Goal: Transaction & Acquisition: Purchase product/service

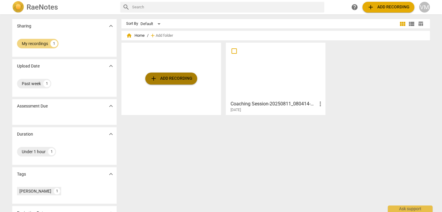
click at [176, 80] on span "add Add recording" at bounding box center [171, 78] width 42 height 7
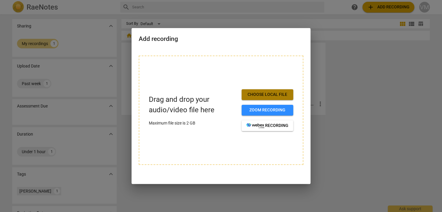
click at [261, 95] on span "Choose local file" at bounding box center [267, 94] width 42 height 6
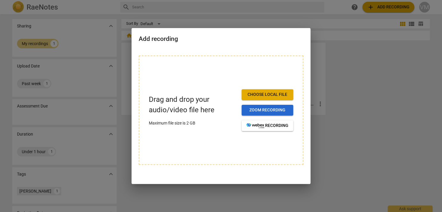
click at [261, 113] on span "Zoom recording" at bounding box center [267, 110] width 42 height 6
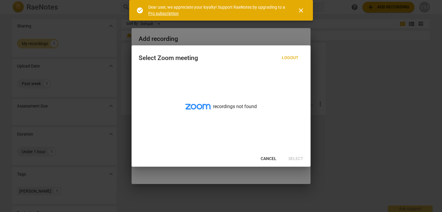
click at [295, 59] on span "Logout" at bounding box center [290, 58] width 17 height 6
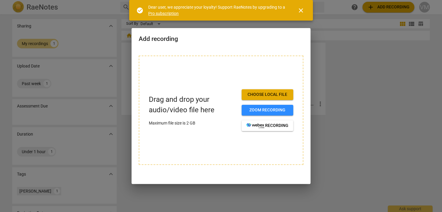
click at [265, 94] on span "Choose local file" at bounding box center [267, 94] width 42 height 6
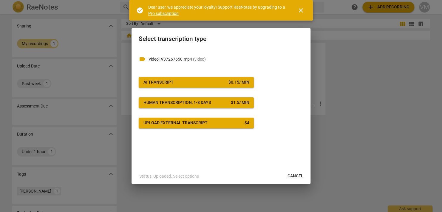
click at [298, 9] on span "close" at bounding box center [300, 10] width 7 height 7
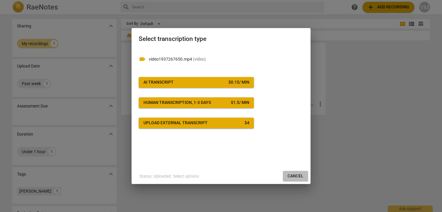
click at [293, 177] on span "Cancel" at bounding box center [295, 176] width 16 height 6
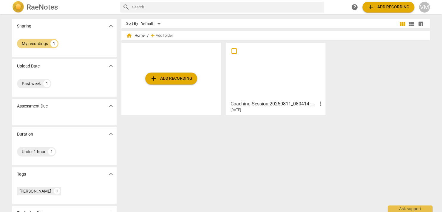
click at [242, 148] on div "Sort By Default view_module view_list table_chart home Home / add Add folder ad…" at bounding box center [277, 113] width 313 height 188
click at [160, 77] on span "add Add recording" at bounding box center [171, 78] width 42 height 7
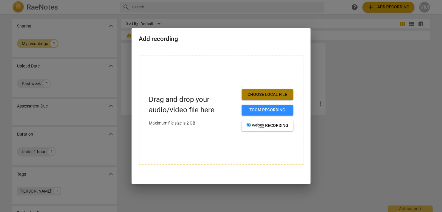
click at [258, 95] on span "Choose local file" at bounding box center [267, 94] width 42 height 6
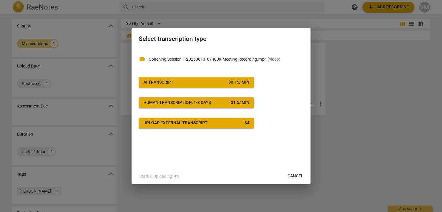
click at [156, 82] on div "AI Transcript" at bounding box center [158, 82] width 30 height 6
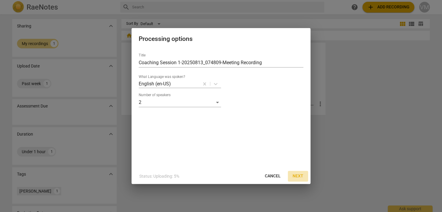
click at [296, 173] on span "Next" at bounding box center [297, 176] width 11 height 6
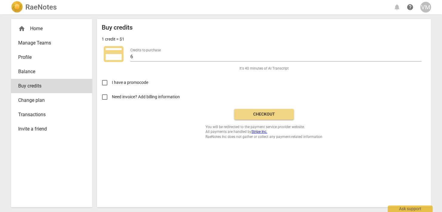
click at [105, 97] on input "Need invoice? Add billing information" at bounding box center [104, 97] width 14 height 14
checkbox input "true"
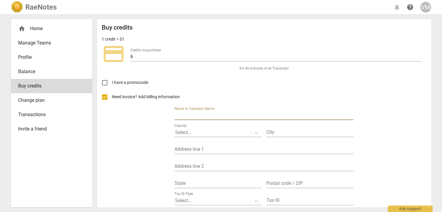
click at [195, 113] on input "text" at bounding box center [263, 115] width 179 height 9
type input "[PERSON_NAME]"
click at [189, 132] on p "Select..." at bounding box center [183, 132] width 16 height 7
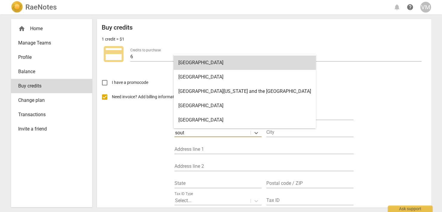
type input "south"
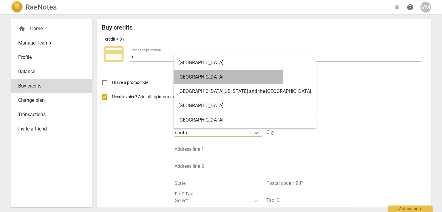
click at [196, 75] on div "South Africa" at bounding box center [244, 77] width 142 height 14
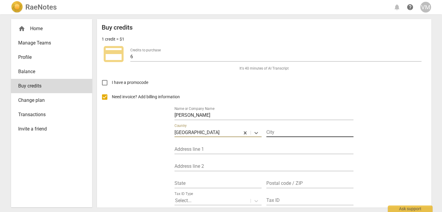
click at [273, 133] on input "text" at bounding box center [309, 132] width 87 height 9
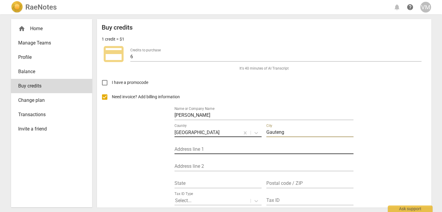
type input "Gauteng"
click at [225, 149] on input "text" at bounding box center [263, 149] width 179 height 9
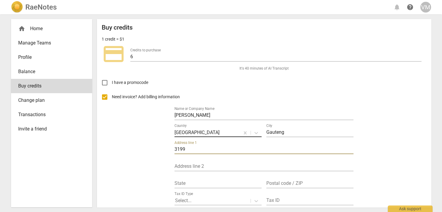
type input "3199 Francolin Drive"
type input "Waterfall Country Estate"
type input "South Africa"
type input "1686"
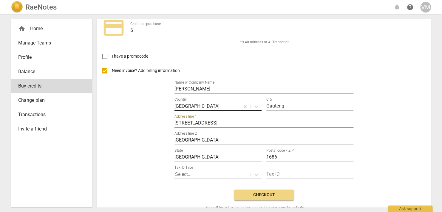
scroll to position [43, 0]
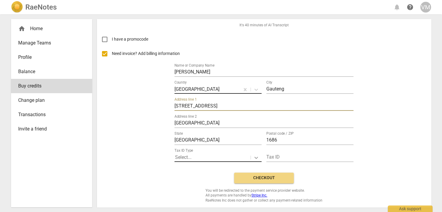
click at [253, 158] on icon at bounding box center [256, 157] width 6 height 6
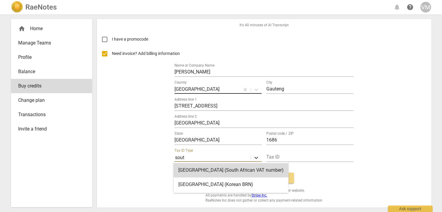
type input "south"
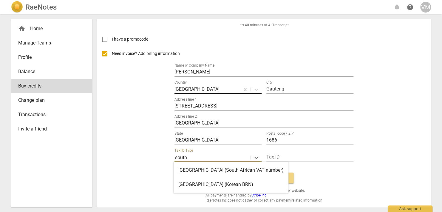
click at [236, 168] on div "South Africa (South African VAT number)" at bounding box center [230, 170] width 115 height 14
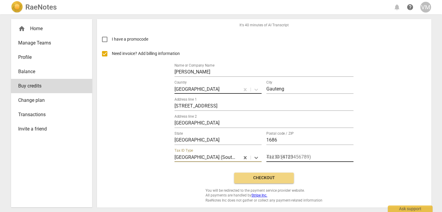
click at [313, 156] on input "text" at bounding box center [309, 157] width 87 height 9
type input "N/A"
click at [259, 176] on span "Checkout" at bounding box center [264, 178] width 50 height 6
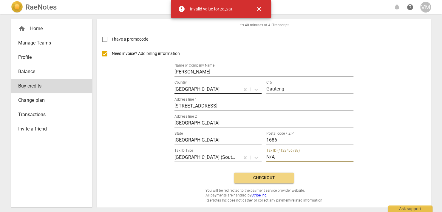
click at [276, 155] on input "N/A" at bounding box center [309, 157] width 87 height 9
drag, startPoint x: 276, startPoint y: 155, endPoint x: 264, endPoint y: 155, distance: 12.5
click at [264, 155] on div "Tax ID Type South Africa (South African VAT number) Tax ID (4123456789) N/A" at bounding box center [263, 154] width 179 height 17
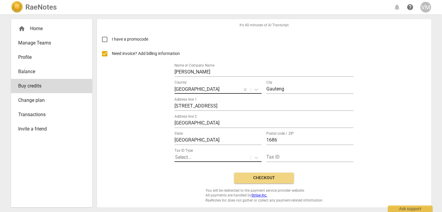
click at [334, 179] on div "Buy credits 1 credit = $1 credit_card Credits to purchase 6 It's 40 minutes of …" at bounding box center [264, 92] width 324 height 222
click at [264, 178] on span "Checkout" at bounding box center [264, 178] width 50 height 6
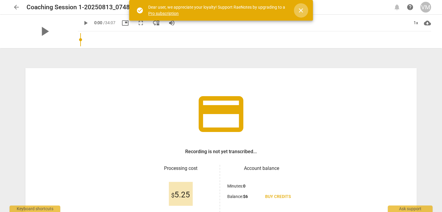
click at [301, 10] on span "close" at bounding box center [300, 10] width 7 height 7
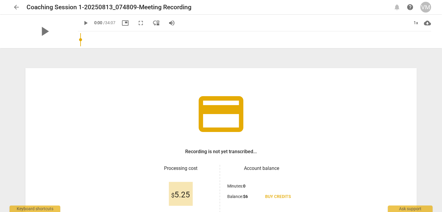
scroll to position [57, 0]
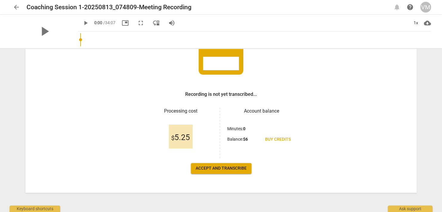
click at [218, 166] on span "Accept and transcribe" at bounding box center [220, 168] width 51 height 6
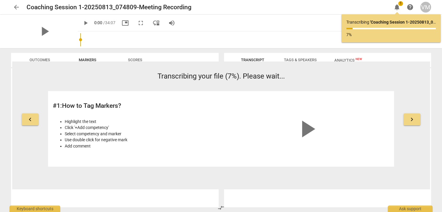
click at [411, 121] on span "keyboard_arrow_right" at bounding box center [411, 119] width 7 height 7
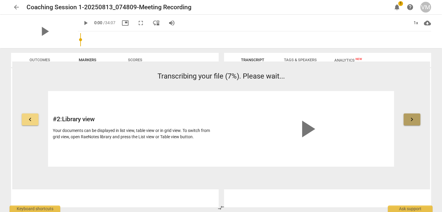
click at [411, 121] on span "keyboard_arrow_right" at bounding box center [411, 119] width 7 height 7
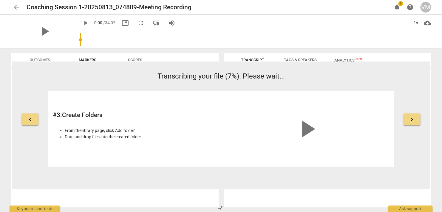
click at [411, 121] on span "keyboard_arrow_right" at bounding box center [411, 119] width 7 height 7
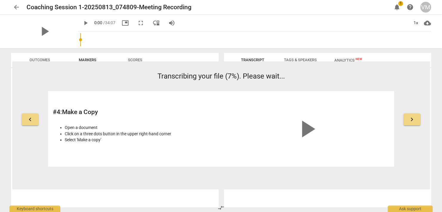
click at [411, 121] on span "keyboard_arrow_right" at bounding box center [411, 119] width 7 height 7
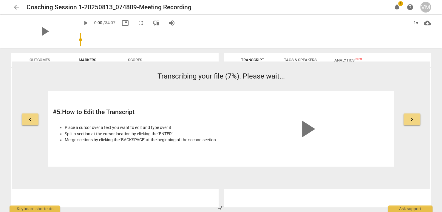
click at [411, 121] on span "keyboard_arrow_right" at bounding box center [411, 119] width 7 height 7
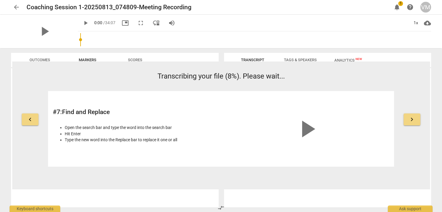
click at [411, 121] on span "keyboard_arrow_right" at bounding box center [411, 119] width 7 height 7
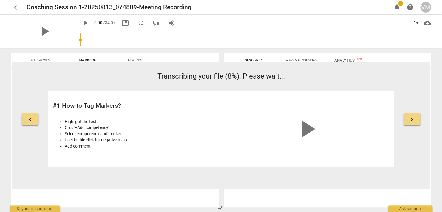
click at [411, 121] on span "keyboard_arrow_right" at bounding box center [411, 119] width 7 height 7
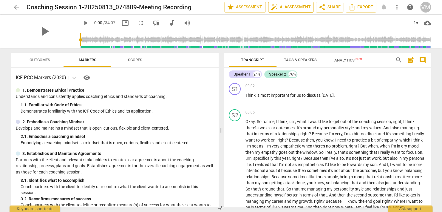
click at [288, 7] on span "auto_fix_high AI Assessment" at bounding box center [291, 7] width 40 height 7
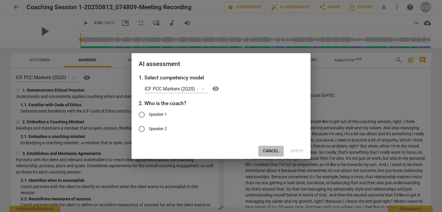
click at [268, 150] on span "Cancel" at bounding box center [271, 151] width 16 height 6
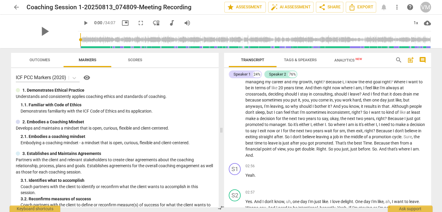
scroll to position [0, 0]
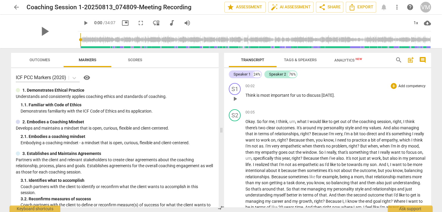
click at [246, 94] on span "Think" at bounding box center [250, 95] width 11 height 5
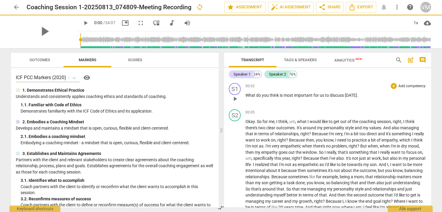
click at [397, 103] on div "00:02 + Add competency keyboard_arrow_right What do you think is most important…" at bounding box center [335, 93] width 181 height 21
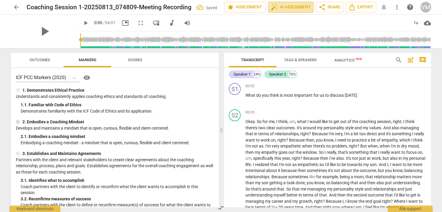
click at [293, 7] on span "auto_fix_high AI Assessment" at bounding box center [291, 7] width 40 height 7
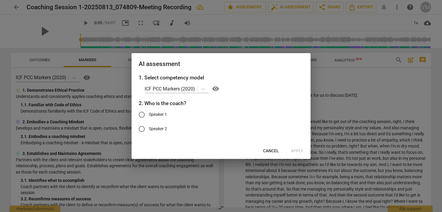
click at [142, 114] on input "Speaker 1" at bounding box center [141, 114] width 14 height 14
radio input "true"
click at [295, 150] on span "Apply" at bounding box center [297, 151] width 13 height 6
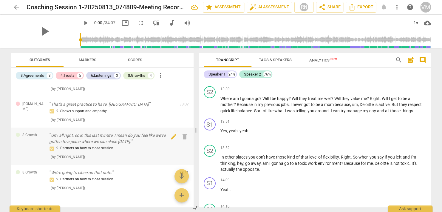
scroll to position [1958, 0]
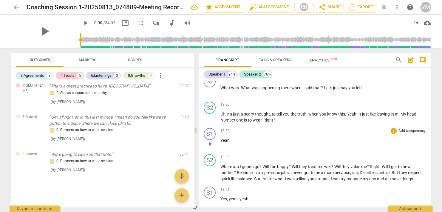
drag, startPoint x: 220, startPoint y: 130, endPoint x: 303, endPoint y: 146, distance: 84.1
click at [194, 124] on span at bounding box center [196, 130] width 4 height 164
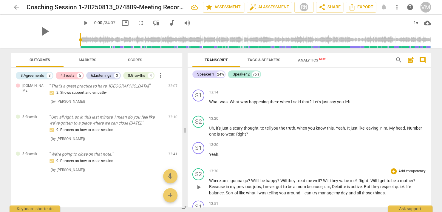
scroll to position [1946, 0]
